Goal: Entertainment & Leisure: Consume media (video, audio)

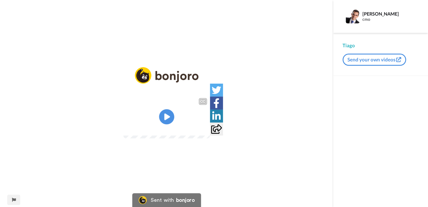
click at [167, 113] on icon at bounding box center [166, 116] width 15 height 15
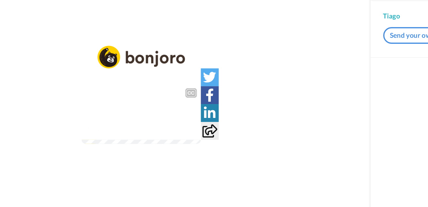
click at [205, 139] on video at bounding box center [166, 116] width 87 height 43
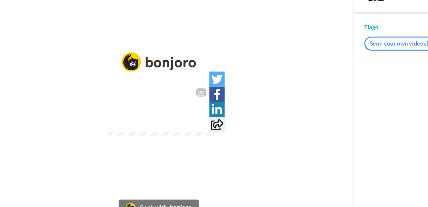
click at [183, 133] on video at bounding box center [166, 116] width 87 height 43
click at [161, 121] on icon at bounding box center [166, 116] width 15 height 15
